Goal: Task Accomplishment & Management: Manage account settings

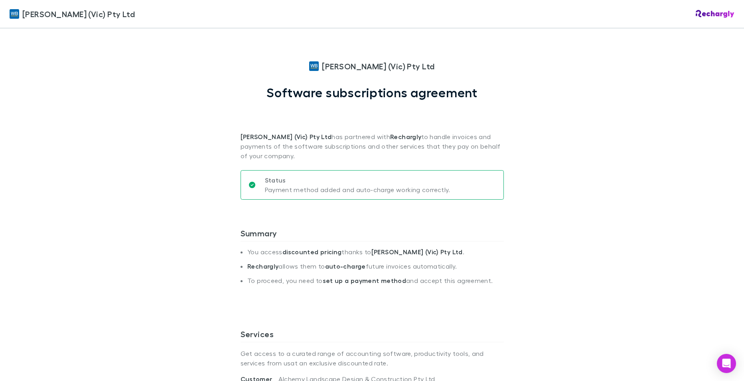
scroll to position [359, 0]
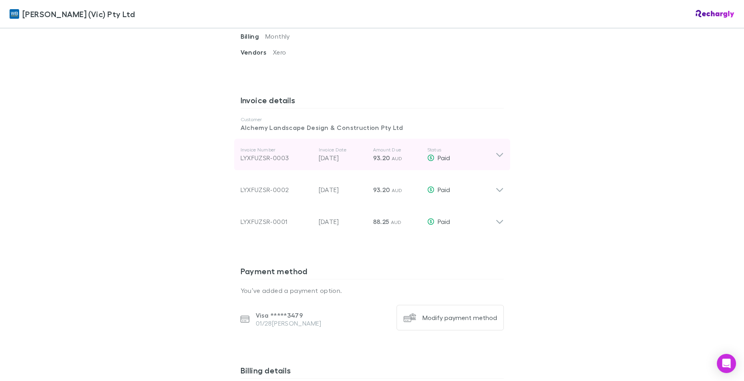
click at [497, 154] on icon at bounding box center [499, 155] width 8 height 10
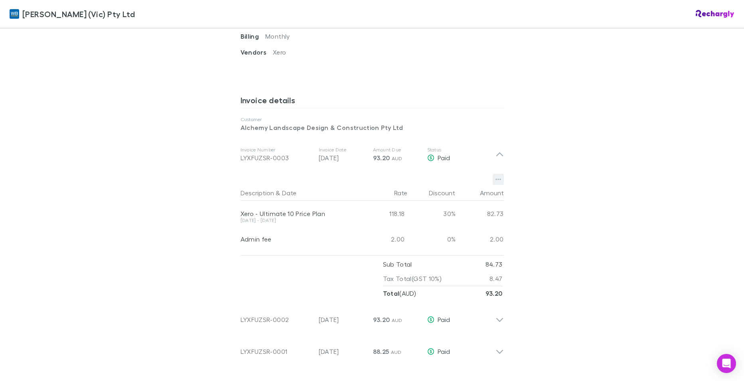
click at [496, 181] on icon "button" at bounding box center [498, 179] width 6 height 6
click at [376, 156] on div at bounding box center [372, 190] width 744 height 381
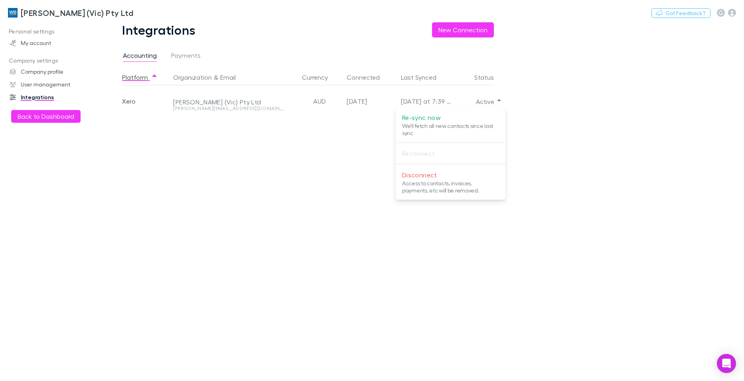
click at [61, 11] on div at bounding box center [372, 190] width 744 height 381
click at [68, 14] on h3 "[PERSON_NAME] (Vic) Pty Ltd" at bounding box center [77, 13] width 112 height 10
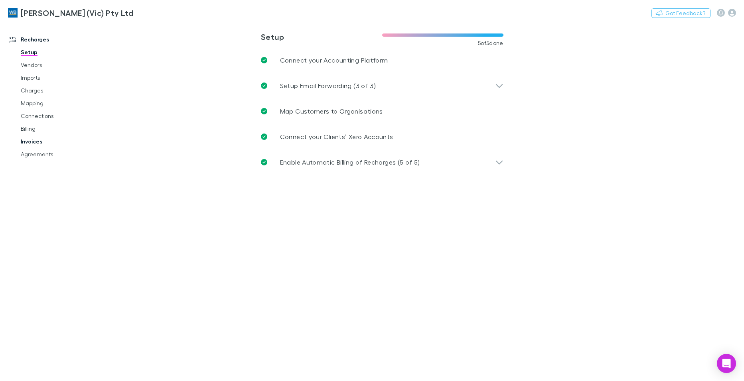
click at [29, 141] on link "Invoices" at bounding box center [60, 141] width 95 height 13
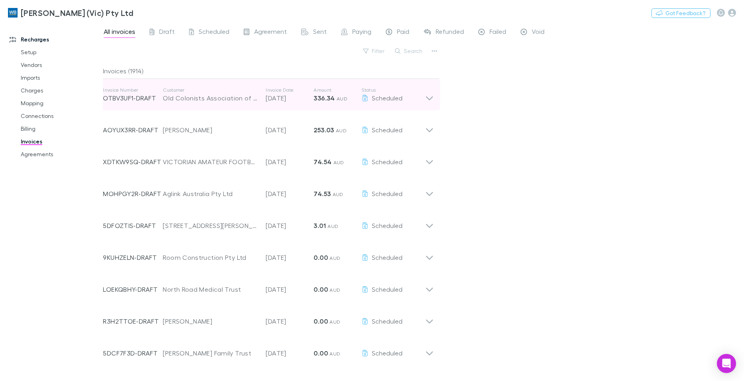
click at [428, 95] on icon at bounding box center [429, 95] width 8 height 16
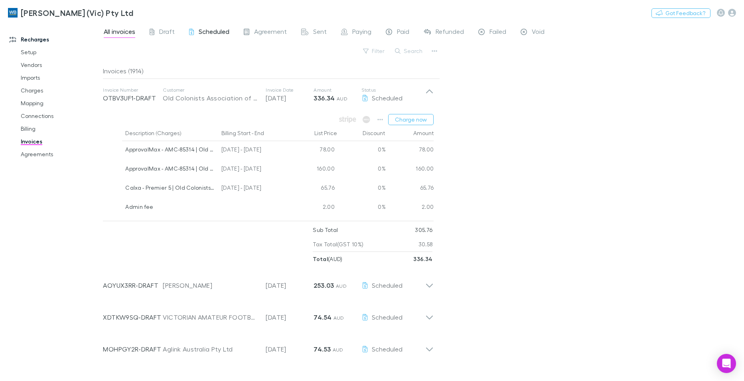
click at [215, 29] on span "Scheduled" at bounding box center [214, 33] width 31 height 10
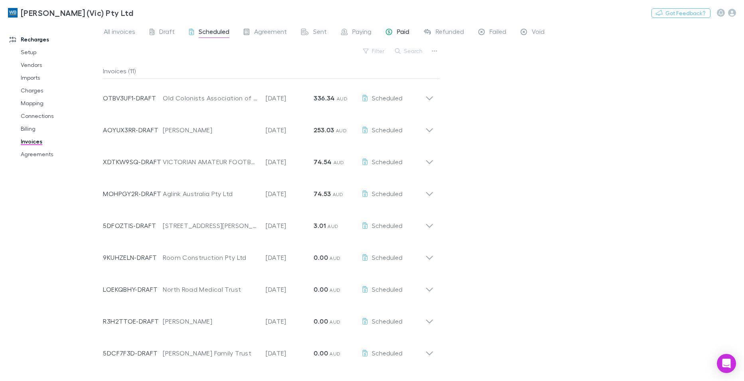
click at [402, 30] on span "Paid" at bounding box center [403, 33] width 12 height 10
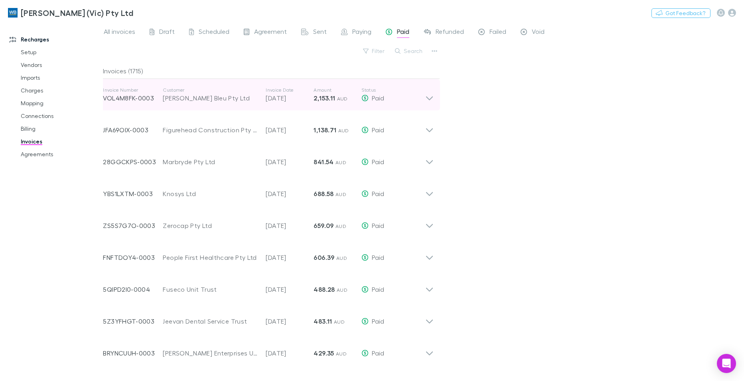
click at [427, 97] on icon at bounding box center [429, 99] width 7 height 4
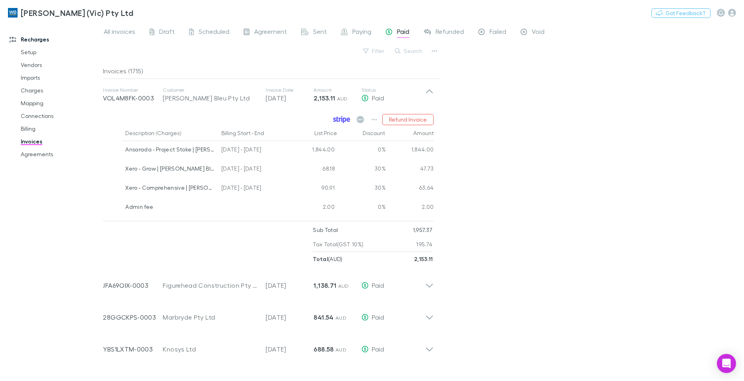
click at [340, 121] on icon at bounding box center [340, 120] width 2 height 4
